Goal: Task Accomplishment & Management: Complete application form

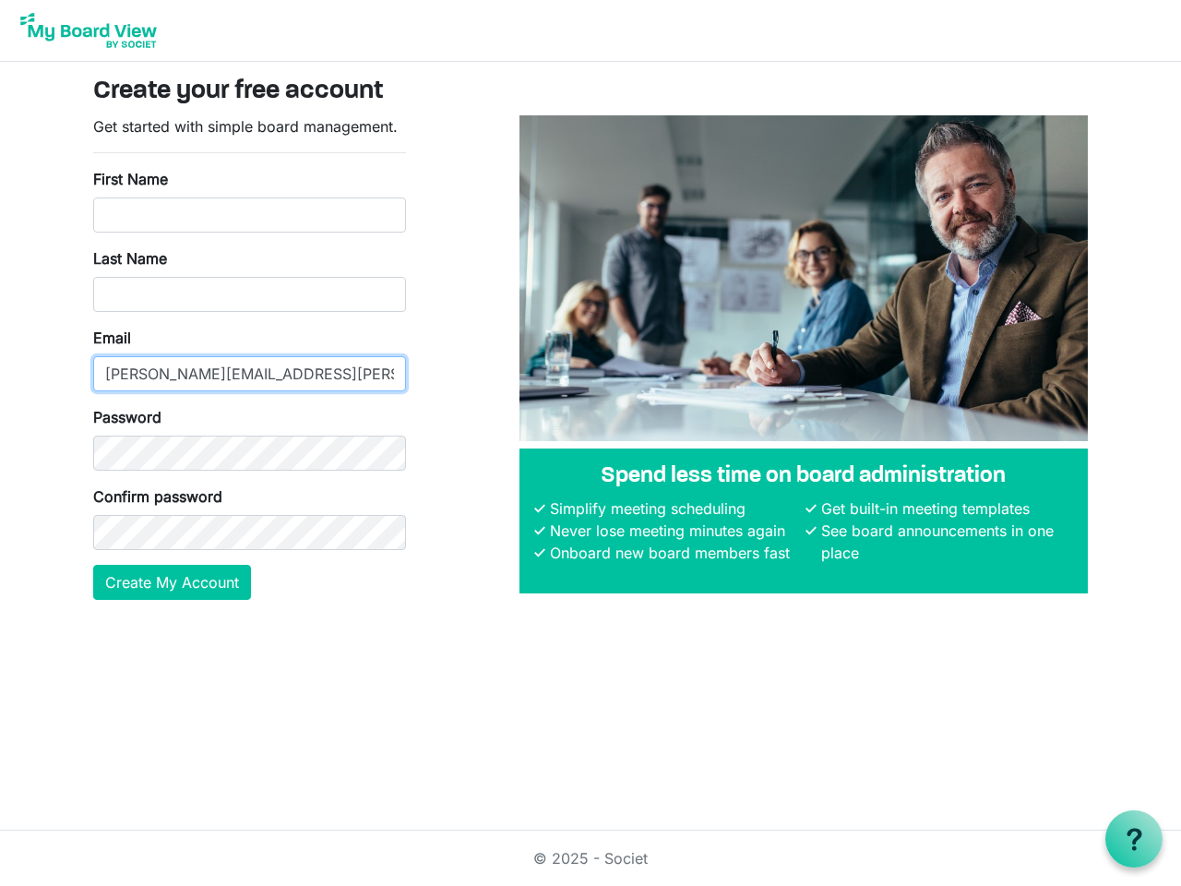
click at [249, 357] on input "[PERSON_NAME][EMAIL_ADDRESS][PERSON_NAME][DOMAIN_NAME]" at bounding box center [249, 373] width 313 height 35
click at [173, 582] on button "Create My Account" at bounding box center [172, 582] width 158 height 35
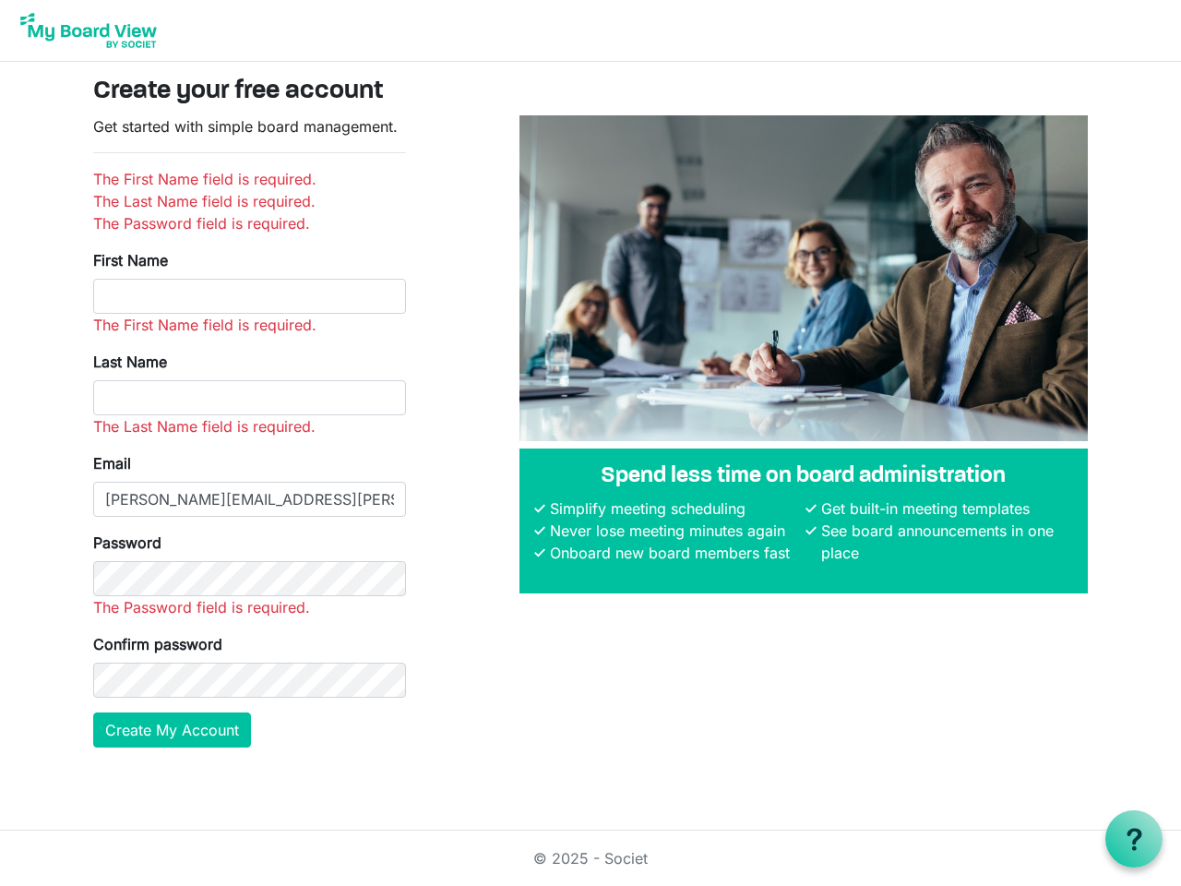
click at [1134, 839] on use at bounding box center [1134, 839] width 15 height 22
